Goal: Task Accomplishment & Management: Use online tool/utility

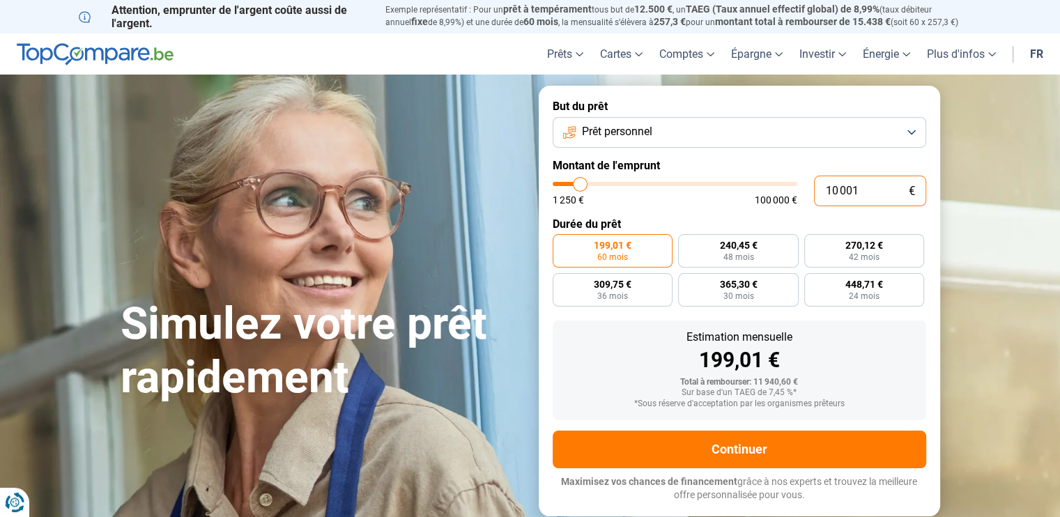
click at [838, 187] on input "10 001" at bounding box center [870, 191] width 112 height 31
type input "1 001"
type input "1250"
type input "1"
type input "1250"
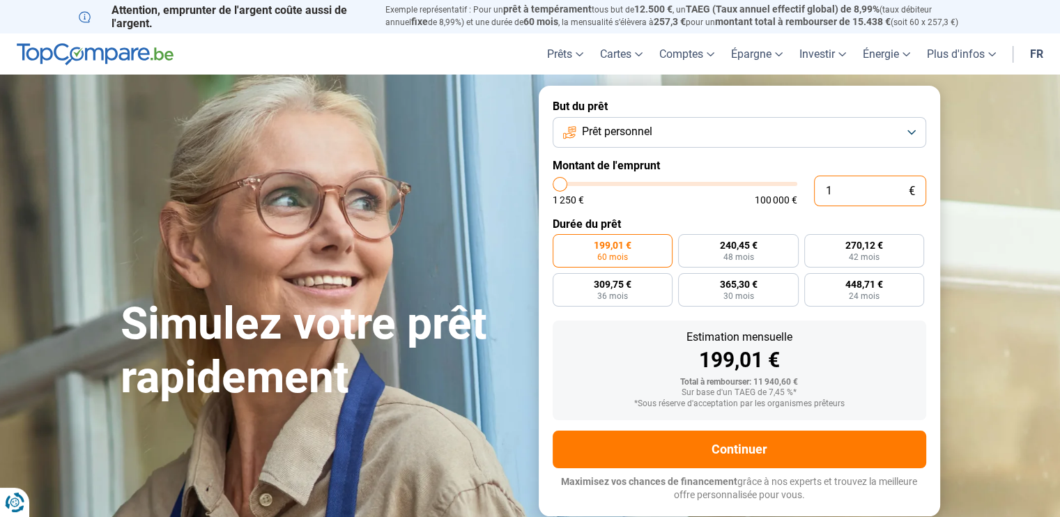
type input "1 250"
type input "1250"
radio input "true"
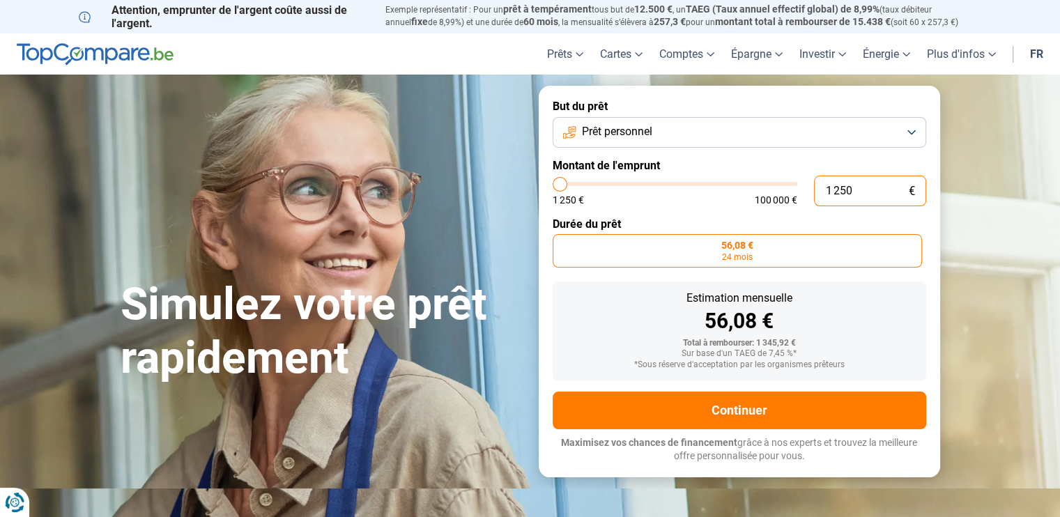
type input "125"
type input "1250"
type input "12"
type input "1250"
type input "1"
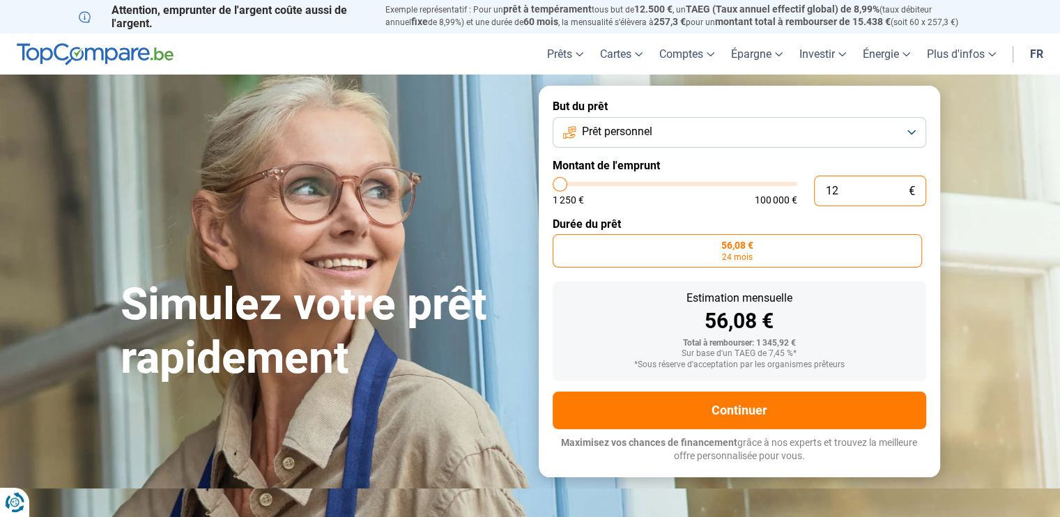
type input "1250"
type input "0"
type input "1250"
type input "2"
type input "1250"
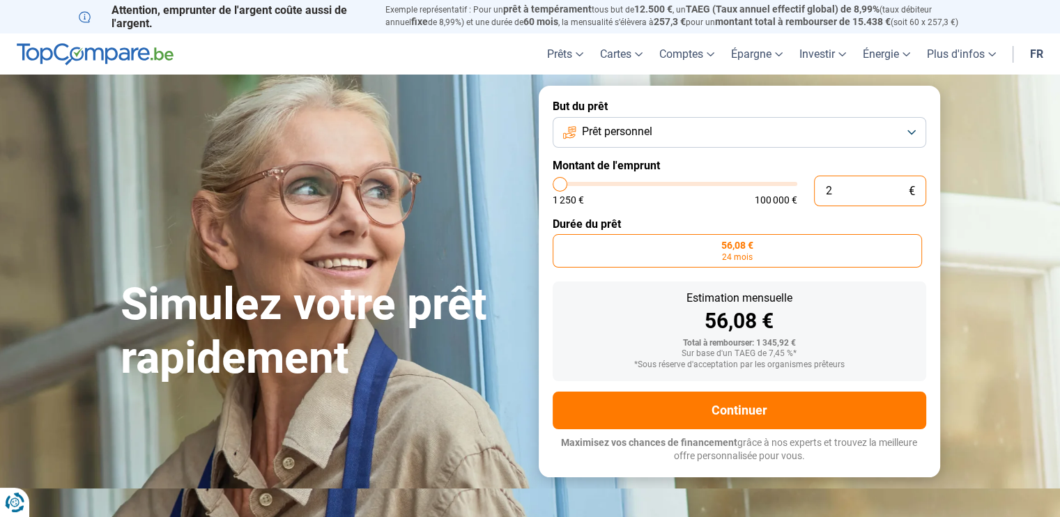
type input "20"
type input "1250"
type input "200"
type input "1250"
type input "2 000"
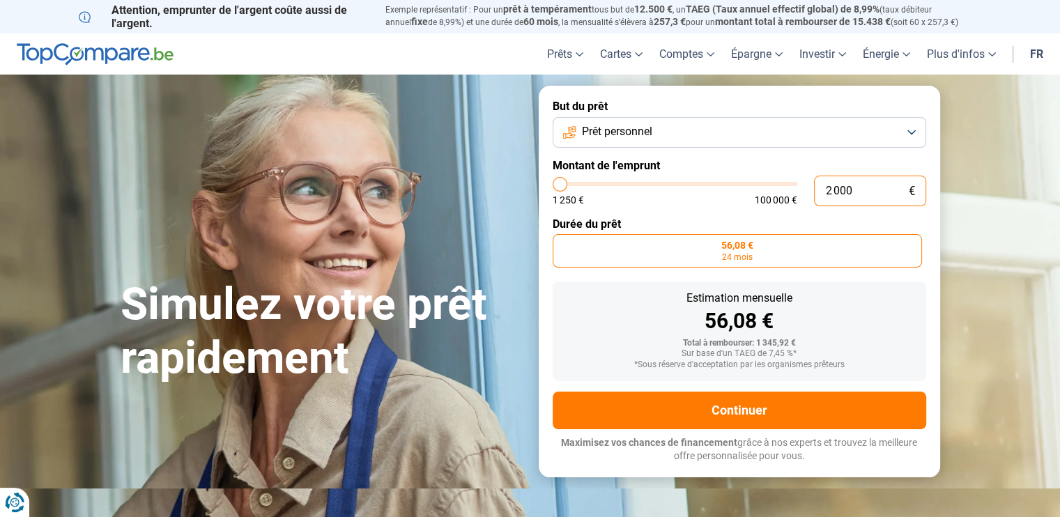
type input "2000"
type input "20 000"
type input "20000"
radio input "false"
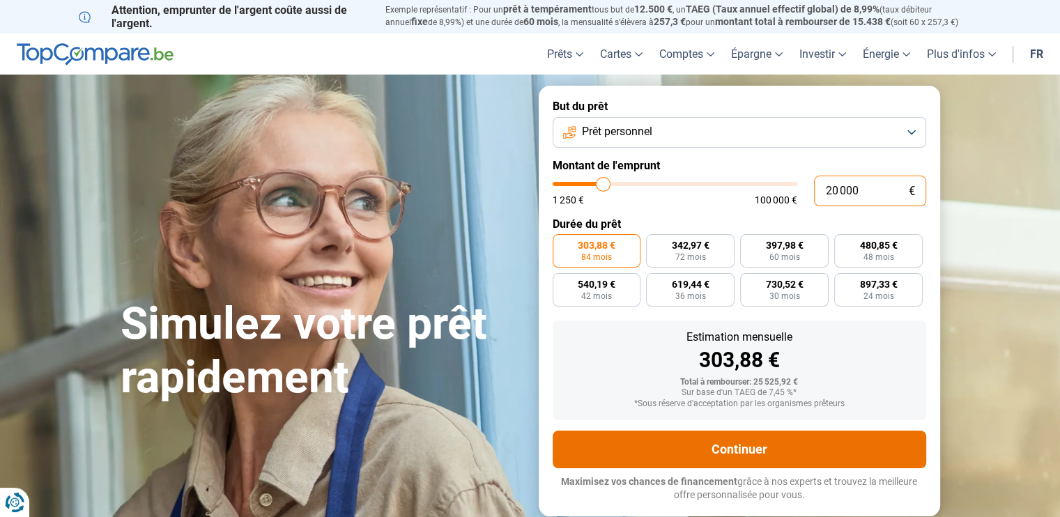
type input "20 000"
click at [780, 450] on button "Continuer" at bounding box center [740, 450] width 374 height 38
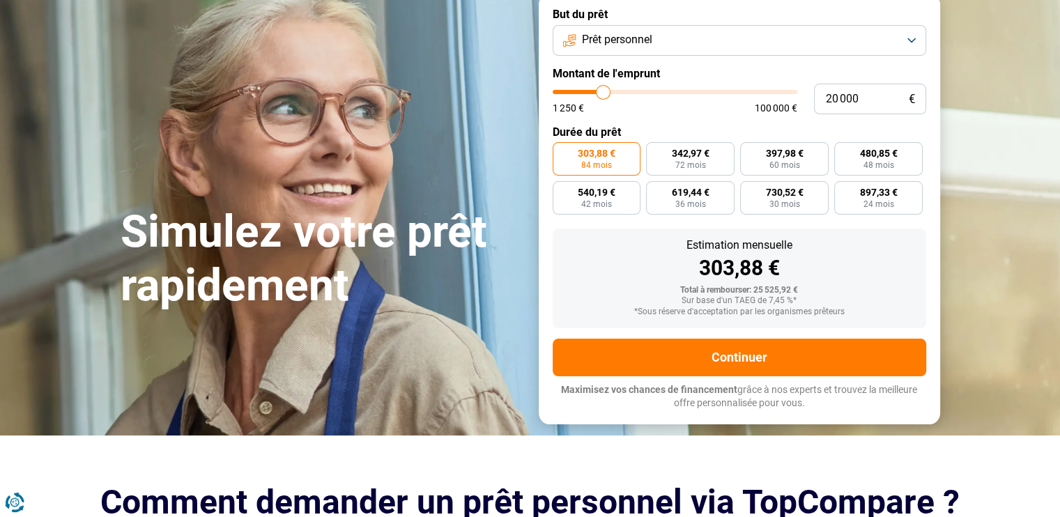
scroll to position [70, 0]
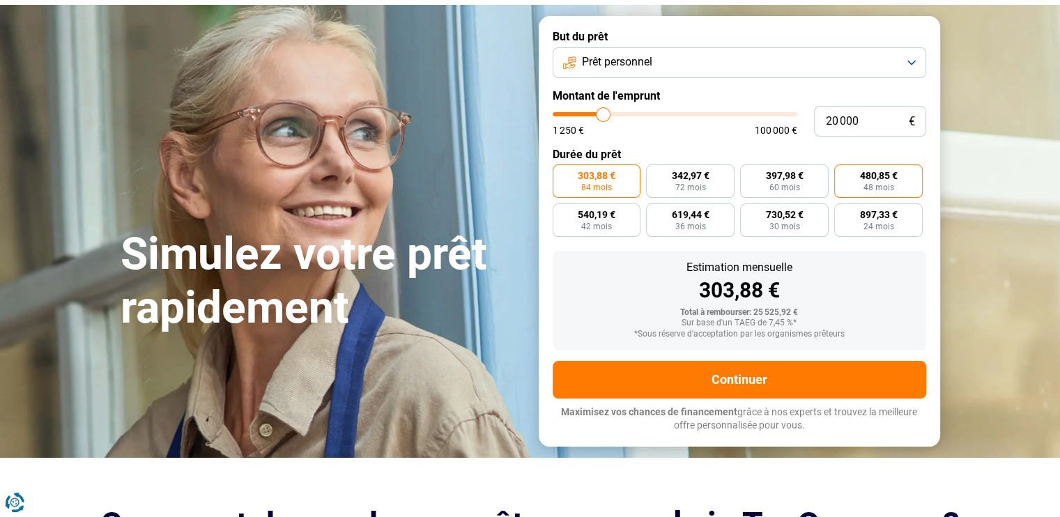
click at [855, 183] on label "480,85 € 48 mois" at bounding box center [878, 180] width 89 height 33
click at [843, 174] on input "480,85 € 48 mois" at bounding box center [838, 168] width 9 height 9
radio input "true"
click at [838, 118] on input "20 000" at bounding box center [870, 121] width 112 height 31
type input "2 000"
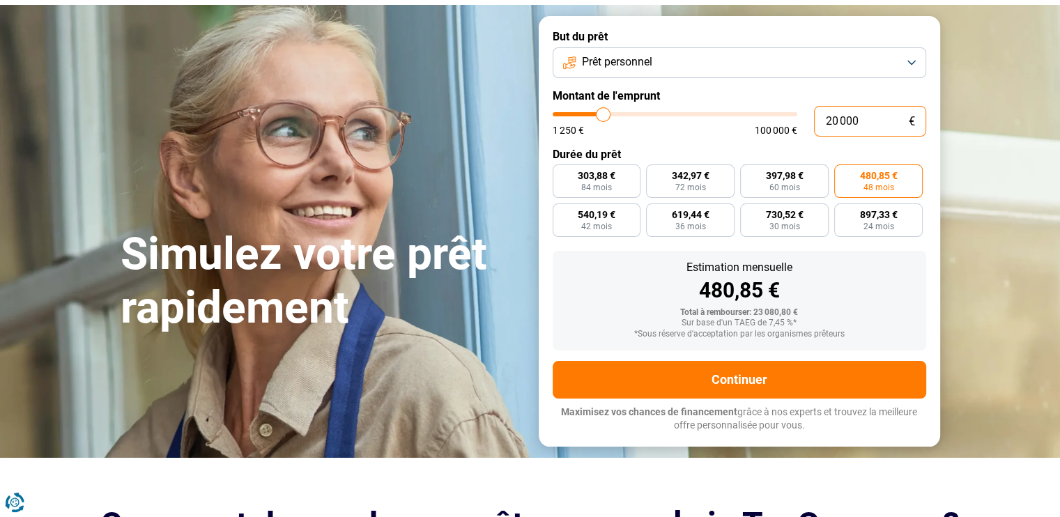
type input "2000"
type input "25 000"
type input "25000"
radio input "false"
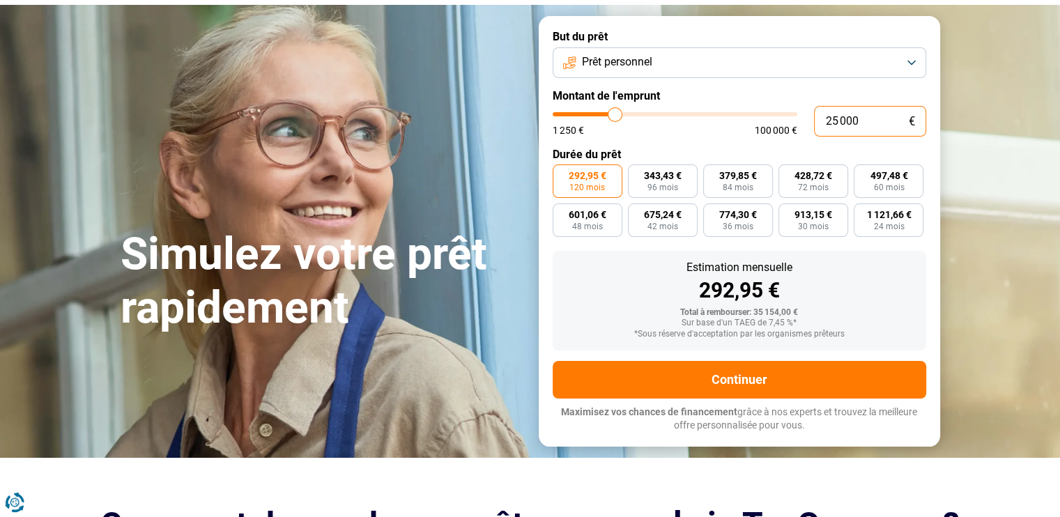
scroll to position [0, 0]
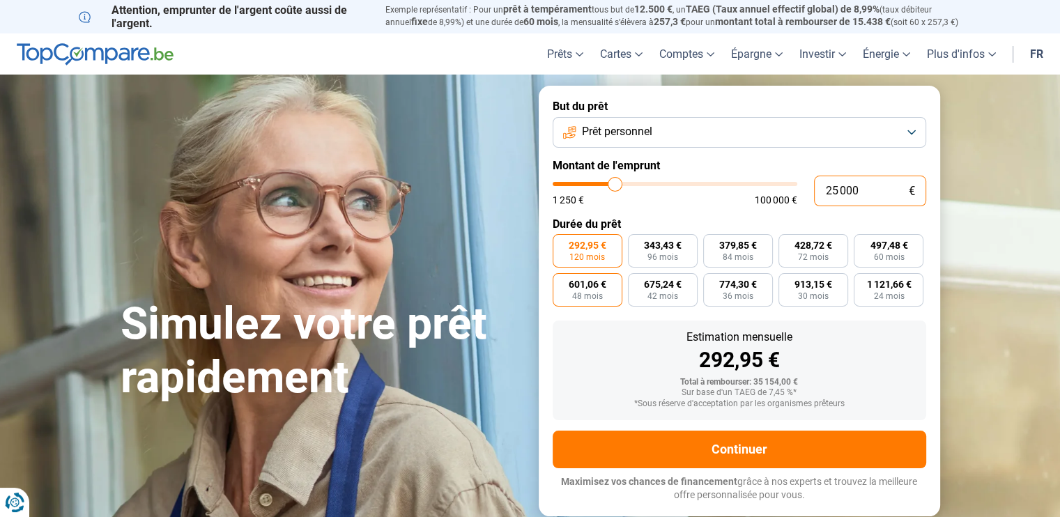
type input "25 000"
click at [611, 282] on label "601,06 € 48 mois" at bounding box center [588, 289] width 70 height 33
click at [562, 282] on input "601,06 € 48 mois" at bounding box center [557, 277] width 9 height 9
radio input "true"
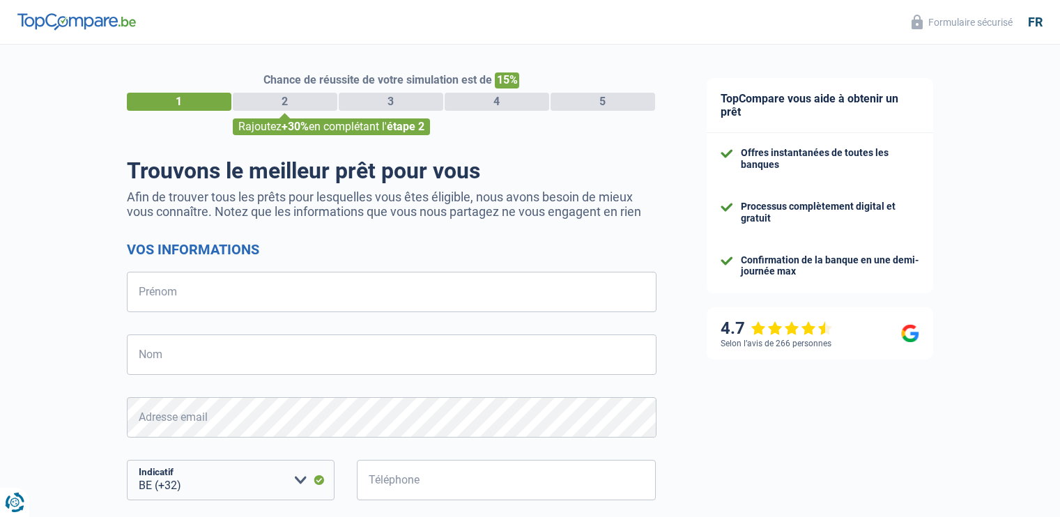
select select "32"
